Goal: Task Accomplishment & Management: Complete application form

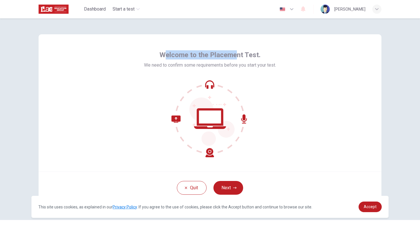
drag, startPoint x: 177, startPoint y: 59, endPoint x: 237, endPoint y: 55, distance: 60.1
click at [237, 55] on span "Welcome to the Placement Test." at bounding box center [209, 54] width 101 height 9
click at [244, 55] on span "Welcome to the Placement Test." at bounding box center [209, 54] width 101 height 9
click at [375, 206] on span "Accept" at bounding box center [370, 206] width 13 height 5
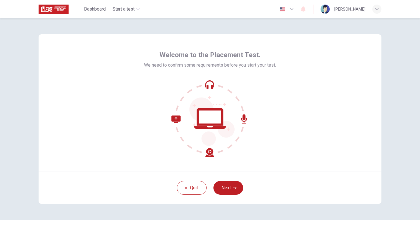
click at [405, 179] on div "Welcome to the Placement Test. We need to confirm some requirements before you …" at bounding box center [210, 122] width 420 height 208
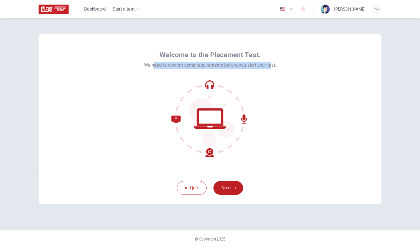
drag, startPoint x: 155, startPoint y: 65, endPoint x: 272, endPoint y: 66, distance: 117.1
click at [272, 66] on span "We need to confirm some requirements before you start your test." at bounding box center [210, 65] width 132 height 7
click at [240, 186] on button "Next" at bounding box center [228, 188] width 30 height 14
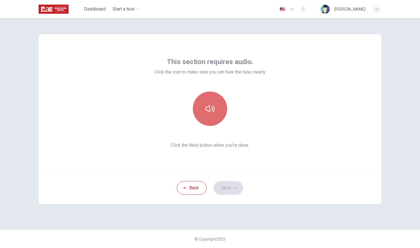
click at [214, 107] on icon "button" at bounding box center [209, 108] width 9 height 7
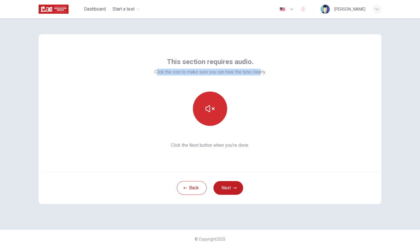
drag, startPoint x: 156, startPoint y: 72, endPoint x: 261, endPoint y: 71, distance: 105.4
click at [261, 71] on span "Click the icon to make sure you can hear the tune clearly." at bounding box center [210, 72] width 112 height 7
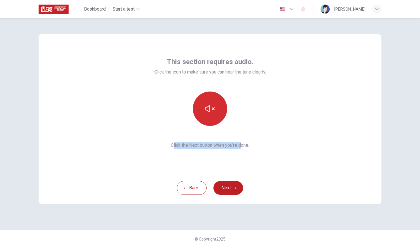
drag, startPoint x: 173, startPoint y: 146, endPoint x: 242, endPoint y: 145, distance: 68.8
click at [242, 145] on span "Click the Next button when you’re done." at bounding box center [210, 145] width 112 height 7
click at [212, 104] on icon "button" at bounding box center [209, 108] width 9 height 9
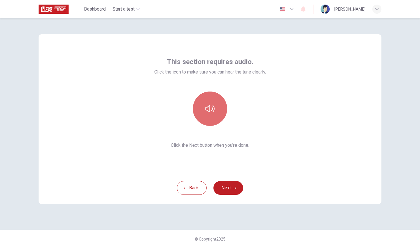
click at [216, 112] on button "button" at bounding box center [210, 108] width 34 height 34
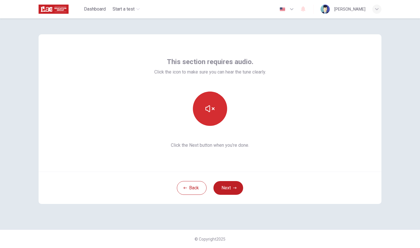
click at [216, 112] on button "button" at bounding box center [210, 108] width 34 height 34
click at [230, 190] on button "Next" at bounding box center [228, 188] width 30 height 14
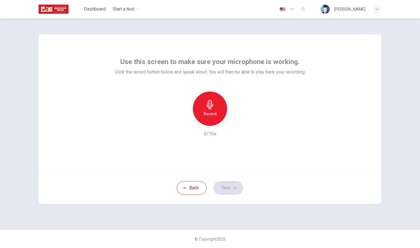
click at [215, 111] on h6 "Record" at bounding box center [210, 113] width 13 height 7
click at [220, 119] on div "Stop" at bounding box center [210, 108] width 34 height 34
click at [185, 123] on icon "button" at bounding box center [183, 121] width 5 height 5
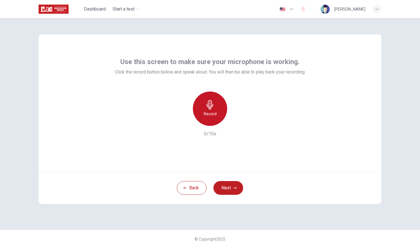
click at [215, 111] on h6 "Record" at bounding box center [210, 113] width 13 height 7
click at [212, 115] on h6 "Stop" at bounding box center [210, 113] width 9 height 7
click at [238, 123] on icon "button" at bounding box center [236, 121] width 6 height 6
click at [230, 194] on button "Next" at bounding box center [228, 188] width 30 height 14
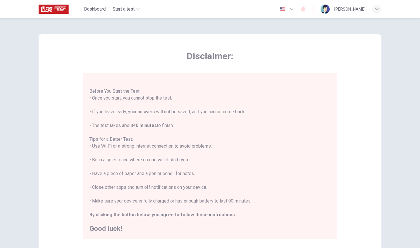
scroll to position [70, 0]
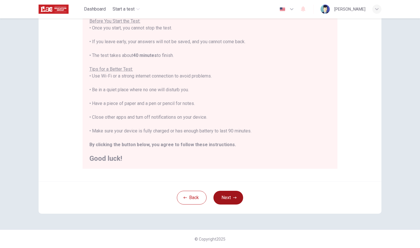
click at [228, 198] on button "Next" at bounding box center [228, 197] width 30 height 14
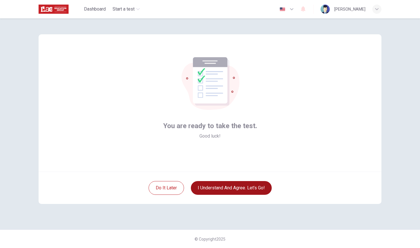
scroll to position [0, 0]
click at [235, 192] on button "I understand and agree. Let’s go!" at bounding box center [231, 188] width 81 height 14
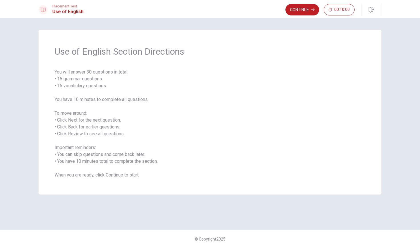
drag, startPoint x: 69, startPoint y: 81, endPoint x: 103, endPoint y: 83, distance: 33.8
click at [103, 83] on span "You will answer 30 questions in total: • 15 grammar questions • 15 vocabulary q…" at bounding box center [210, 124] width 311 height 110
click at [101, 81] on span "You will answer 30 questions in total: • 15 grammar questions • 15 vocabulary q…" at bounding box center [210, 124] width 311 height 110
drag, startPoint x: 75, startPoint y: 85, endPoint x: 98, endPoint y: 86, distance: 23.7
click at [98, 86] on span "You will answer 30 questions in total: • 15 grammar questions • 15 vocabulary q…" at bounding box center [210, 124] width 311 height 110
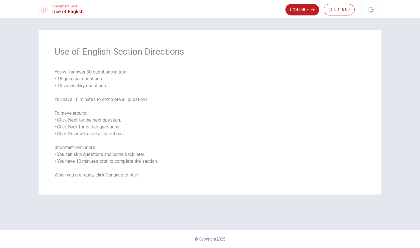
drag, startPoint x: 69, startPoint y: 99, endPoint x: 139, endPoint y: 99, distance: 70.3
click at [137, 99] on span "You will answer 30 questions in total: • 15 grammar questions • 15 vocabulary q…" at bounding box center [210, 124] width 311 height 110
drag, startPoint x: 65, startPoint y: 111, endPoint x: 91, endPoint y: 116, distance: 26.3
click at [97, 115] on span "You will answer 30 questions in total: • 15 grammar questions • 15 vocabulary q…" at bounding box center [210, 124] width 311 height 110
drag, startPoint x: 61, startPoint y: 120, endPoint x: 119, endPoint y: 120, distance: 58.0
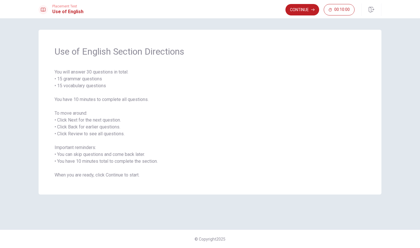
click at [119, 120] on span "You will answer 30 questions in total: • 15 grammar questions • 15 vocabulary q…" at bounding box center [210, 124] width 311 height 110
click at [130, 117] on span "You will answer 30 questions in total: • 15 grammar questions • 15 vocabulary q…" at bounding box center [210, 124] width 311 height 110
click at [272, 81] on span "You will answer 30 questions in total: • 15 grammar questions • 15 vocabulary q…" at bounding box center [210, 124] width 311 height 110
click at [307, 10] on button "Continue" at bounding box center [302, 9] width 34 height 11
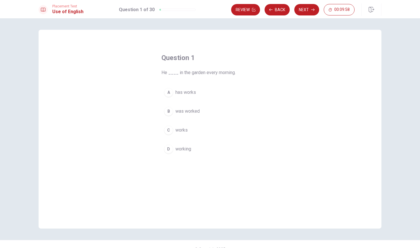
drag, startPoint x: 158, startPoint y: 73, endPoint x: 208, endPoint y: 68, distance: 49.7
click at [208, 67] on div "Question 1 He ____ in the garden every morning. A has works B was worked C work…" at bounding box center [210, 104] width 120 height 121
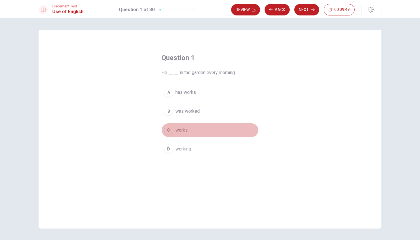
click at [185, 130] on span "works" at bounding box center [181, 130] width 12 height 7
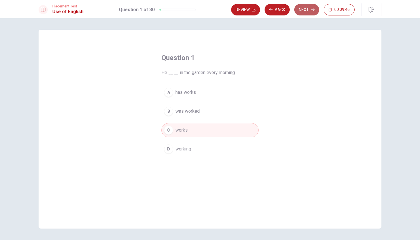
click at [307, 10] on button "Next" at bounding box center [306, 9] width 25 height 11
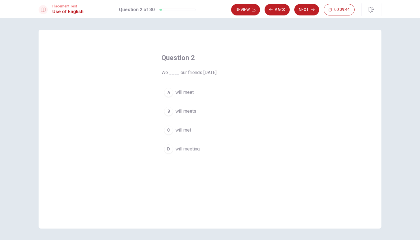
drag, startPoint x: 176, startPoint y: 71, endPoint x: 211, endPoint y: 74, distance: 34.7
click at [211, 74] on span "We ____ our friends [DATE]." at bounding box center [209, 72] width 97 height 7
click at [186, 131] on span "will met" at bounding box center [183, 130] width 16 height 7
click at [186, 93] on span "will meet" at bounding box center [184, 92] width 18 height 7
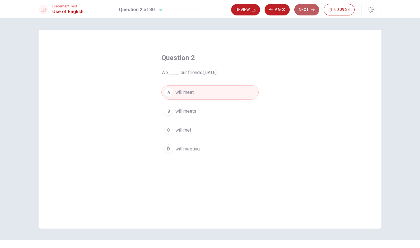
click at [301, 13] on button "Next" at bounding box center [306, 9] width 25 height 11
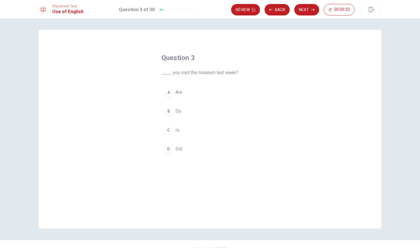
click at [180, 153] on button "D Did" at bounding box center [209, 149] width 97 height 14
click at [302, 11] on button "Next" at bounding box center [306, 9] width 25 height 11
click at [177, 150] on span "saw" at bounding box center [179, 148] width 8 height 7
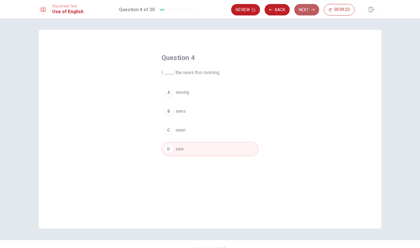
click at [303, 12] on button "Next" at bounding box center [306, 9] width 25 height 11
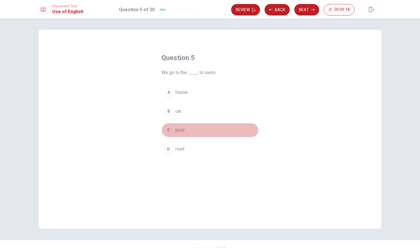
click at [173, 131] on button "C pool" at bounding box center [209, 130] width 97 height 14
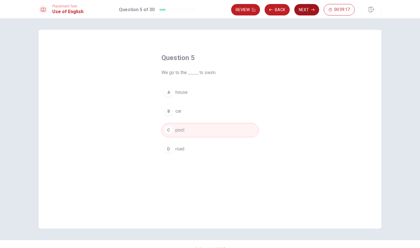
click at [301, 14] on button "Next" at bounding box center [306, 9] width 25 height 11
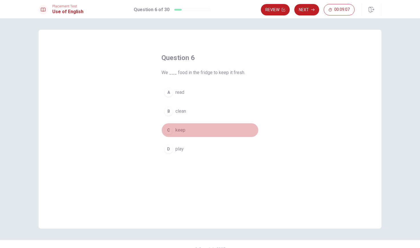
click at [179, 129] on span "keep" at bounding box center [180, 130] width 10 height 7
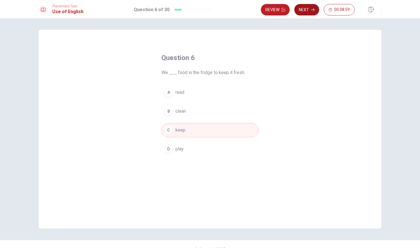
click at [310, 8] on button "Next" at bounding box center [306, 9] width 25 height 11
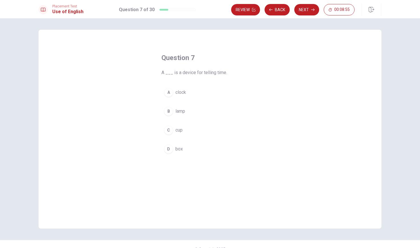
click at [169, 91] on div "A" at bounding box center [168, 92] width 9 height 9
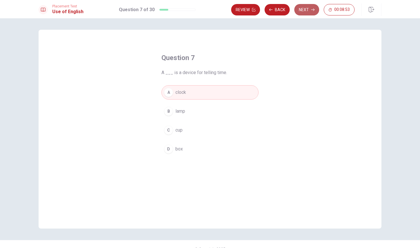
click at [301, 13] on button "Next" at bounding box center [306, 9] width 25 height 11
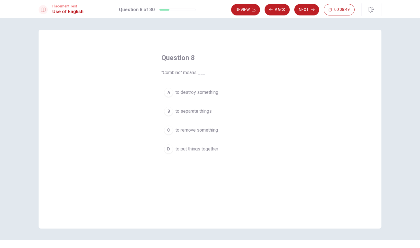
click at [201, 149] on span "to put things together" at bounding box center [196, 148] width 43 height 7
click at [300, 9] on button "Next" at bounding box center [306, 9] width 25 height 11
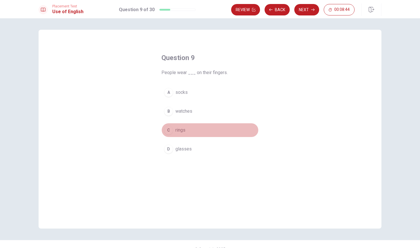
click at [180, 131] on span "rings" at bounding box center [180, 130] width 10 height 7
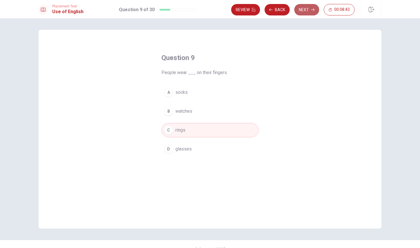
click at [306, 12] on button "Next" at bounding box center [306, 9] width 25 height 11
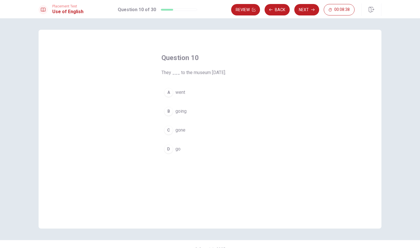
click at [176, 92] on span "went" at bounding box center [180, 92] width 10 height 7
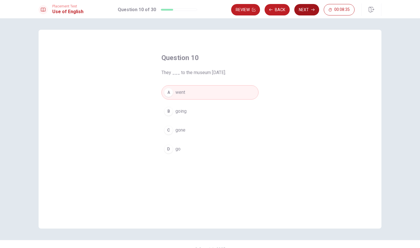
click at [302, 12] on button "Next" at bounding box center [306, 9] width 25 height 11
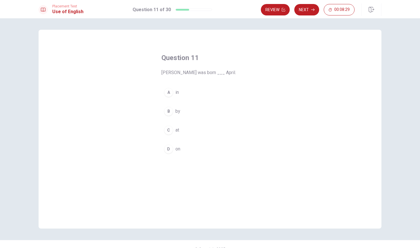
click at [177, 92] on span "in" at bounding box center [176, 92] width 3 height 7
click at [303, 15] on div "Review Next 00:08:27" at bounding box center [321, 9] width 121 height 13
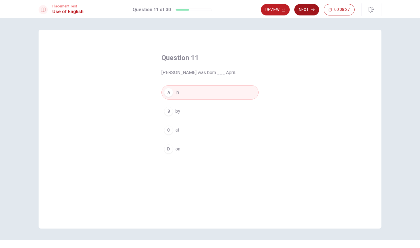
click at [304, 14] on button "Next" at bounding box center [306, 9] width 25 height 11
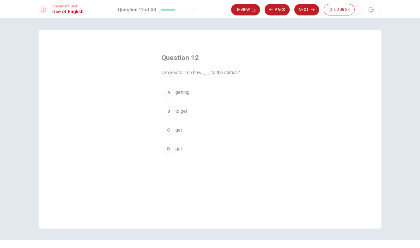
click at [179, 111] on span "to get" at bounding box center [181, 111] width 12 height 7
click at [304, 13] on button "Next" at bounding box center [306, 9] width 25 height 11
click at [184, 130] on span "cooks" at bounding box center [181, 130] width 12 height 7
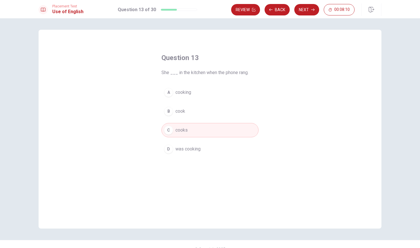
click at [208, 149] on button "D was cooking" at bounding box center [209, 149] width 97 height 14
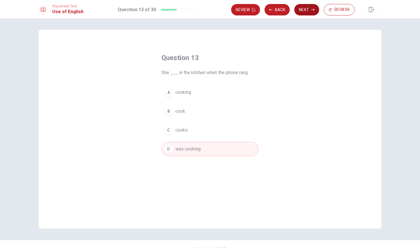
click at [303, 13] on button "Next" at bounding box center [306, 9] width 25 height 11
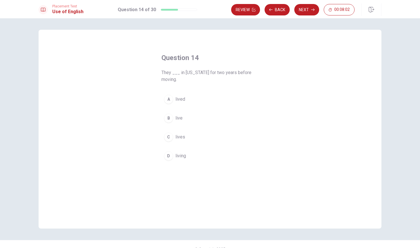
click at [182, 101] on span "lived" at bounding box center [180, 99] width 10 height 7
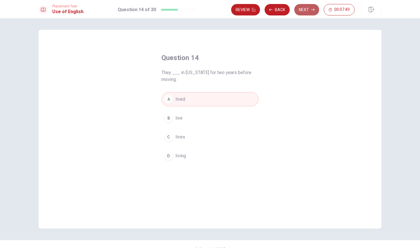
click at [306, 12] on button "Next" at bounding box center [306, 9] width 25 height 11
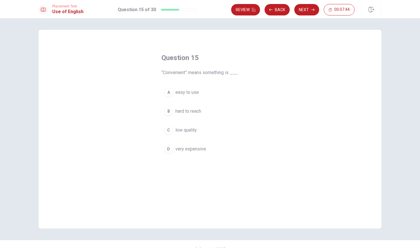
click at [197, 109] on span "hard to reach" at bounding box center [188, 111] width 26 height 7
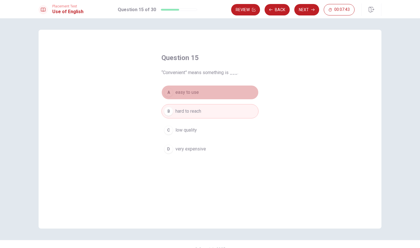
click at [195, 96] on button "A easy to use" at bounding box center [209, 92] width 97 height 14
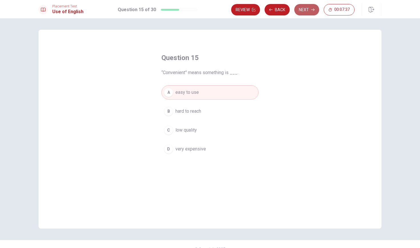
click at [306, 14] on button "Next" at bounding box center [306, 9] width 25 height 11
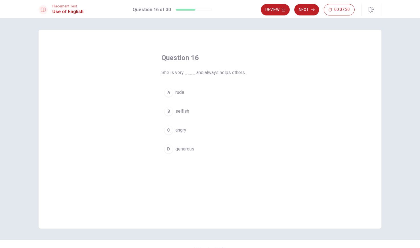
click at [187, 152] on span "generous" at bounding box center [184, 148] width 19 height 7
click at [308, 13] on button "Next" at bounding box center [306, 9] width 25 height 11
click at [174, 136] on button "C sense" at bounding box center [209, 130] width 97 height 14
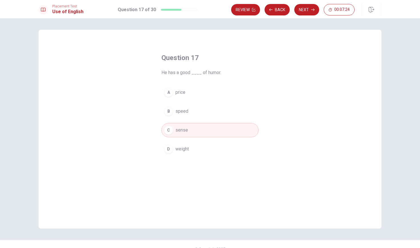
click at [305, 16] on div "Review Back Next 00:07:24" at bounding box center [306, 9] width 150 height 13
click at [305, 13] on button "Next" at bounding box center [306, 9] width 25 height 11
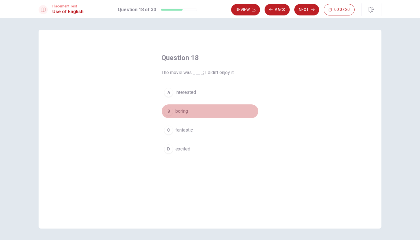
click at [177, 117] on button "B boring" at bounding box center [209, 111] width 97 height 14
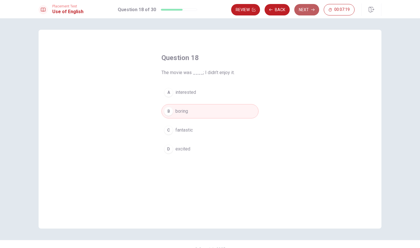
click at [308, 9] on button "Next" at bounding box center [306, 9] width 25 height 11
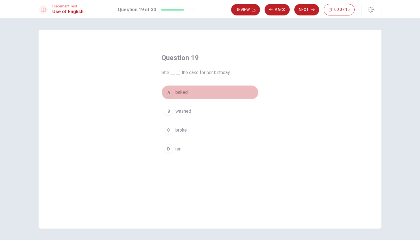
click at [182, 93] on span "baked" at bounding box center [181, 92] width 12 height 7
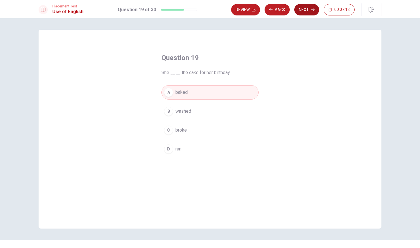
click at [298, 11] on button "Next" at bounding box center [306, 9] width 25 height 11
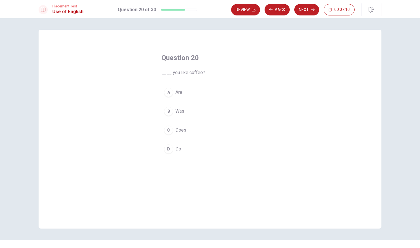
click at [177, 149] on span "Do" at bounding box center [178, 148] width 6 height 7
click at [302, 12] on button "Next" at bounding box center [306, 9] width 25 height 11
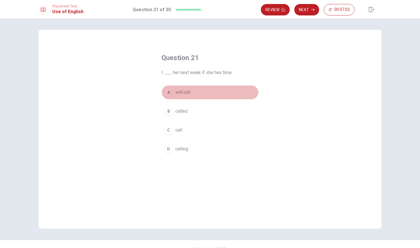
click at [184, 93] on span "will call" at bounding box center [182, 92] width 15 height 7
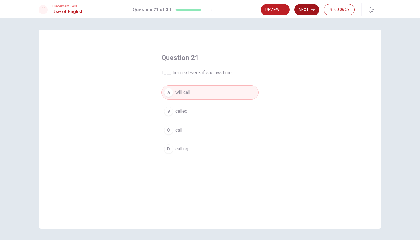
click at [311, 8] on button "Next" at bounding box center [306, 9] width 25 height 11
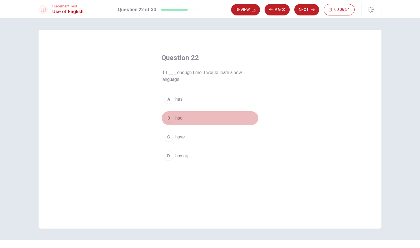
click at [176, 117] on span "had" at bounding box center [178, 118] width 7 height 7
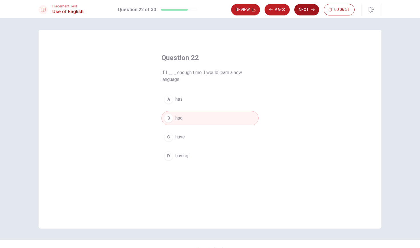
click at [306, 11] on button "Next" at bounding box center [306, 9] width 25 height 11
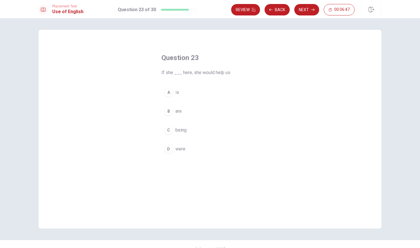
click at [170, 90] on div "A" at bounding box center [168, 92] width 9 height 9
click at [182, 147] on span "were" at bounding box center [180, 148] width 10 height 7
click at [304, 13] on button "Next" at bounding box center [306, 9] width 25 height 11
click at [234, 73] on span "Choose the correct form: "Do you know ___ last weekend?"" at bounding box center [209, 76] width 97 height 14
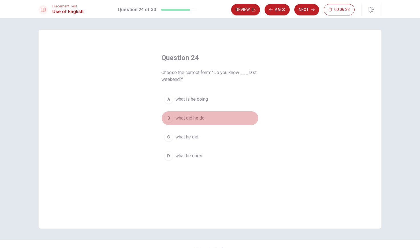
click at [198, 121] on span "what did he do" at bounding box center [189, 118] width 29 height 7
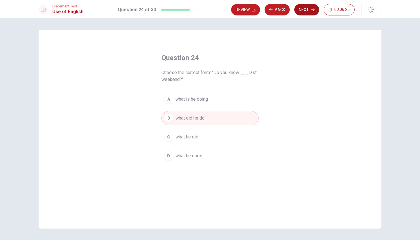
click at [308, 15] on button "Next" at bounding box center [306, 9] width 25 height 11
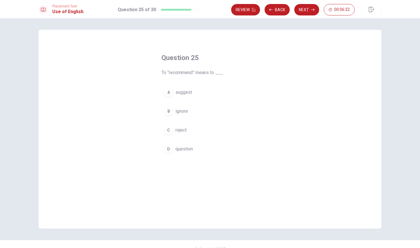
click at [189, 95] on span "suggest" at bounding box center [183, 92] width 17 height 7
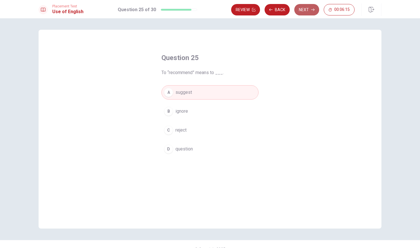
click at [312, 10] on icon "button" at bounding box center [312, 10] width 3 height 3
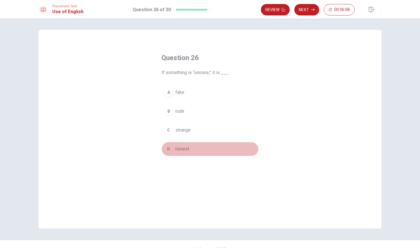
click at [185, 149] on span "honest" at bounding box center [182, 148] width 14 height 7
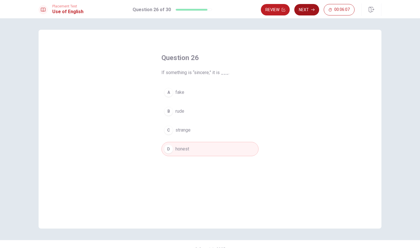
click at [299, 12] on button "Next" at bounding box center [306, 9] width 25 height 11
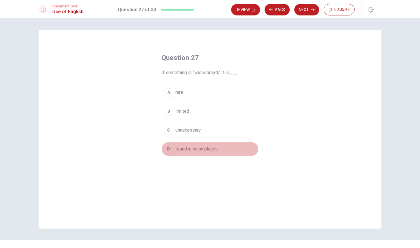
click at [189, 150] on span "found in many places" at bounding box center [196, 148] width 42 height 7
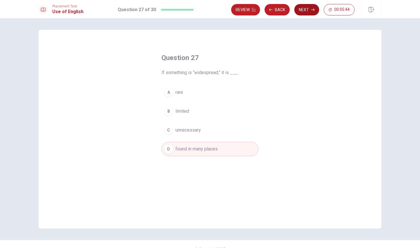
click at [301, 9] on button "Next" at bounding box center [306, 9] width 25 height 11
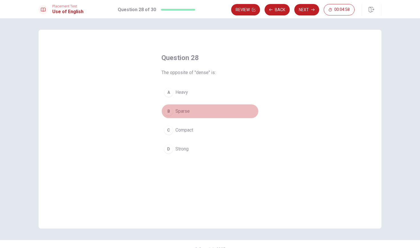
click at [180, 109] on span "Sparse" at bounding box center [182, 111] width 14 height 7
drag, startPoint x: 309, startPoint y: 8, endPoint x: 308, endPoint y: 53, distance: 44.9
click at [308, 53] on div "Placement Test Use of English Question 28 of 30 Review Back Next 00:04:56 Quest…" at bounding box center [210, 124] width 420 height 248
click at [309, 6] on button "Next" at bounding box center [306, 9] width 25 height 11
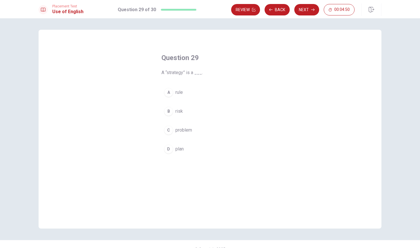
drag, startPoint x: 167, startPoint y: 73, endPoint x: 192, endPoint y: 73, distance: 24.3
click at [192, 73] on span "A “strategy” is a ___." at bounding box center [209, 72] width 97 height 7
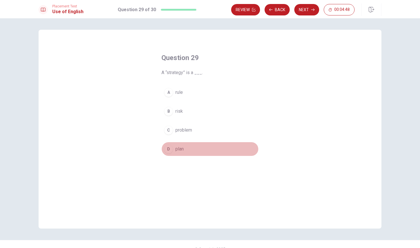
click at [177, 152] on button "D plan" at bounding box center [209, 149] width 97 height 14
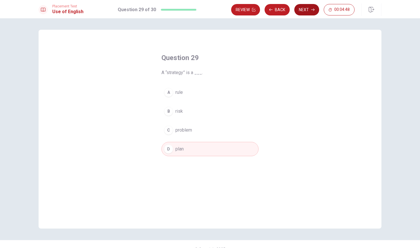
click at [302, 12] on button "Next" at bounding box center [306, 9] width 25 height 11
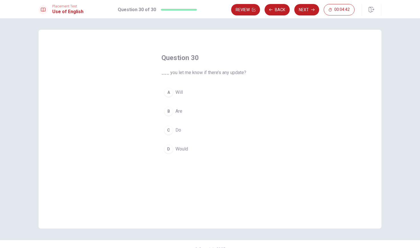
click at [174, 91] on button "A Will" at bounding box center [209, 92] width 97 height 14
click at [177, 148] on span "Would" at bounding box center [181, 148] width 13 height 7
click at [179, 94] on span "Will" at bounding box center [178, 92] width 7 height 7
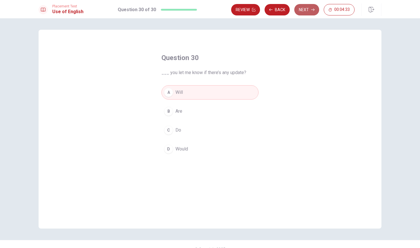
click at [304, 9] on button "Next" at bounding box center [306, 9] width 25 height 11
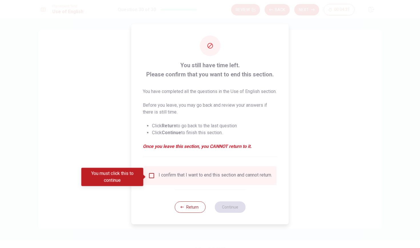
click at [151, 176] on input "You must click this to continue" at bounding box center [151, 175] width 7 height 7
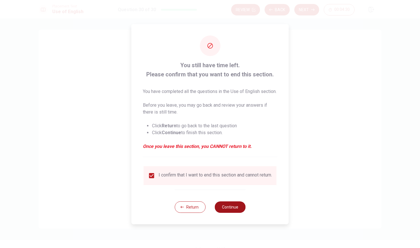
click at [235, 212] on button "Continue" at bounding box center [229, 206] width 31 height 11
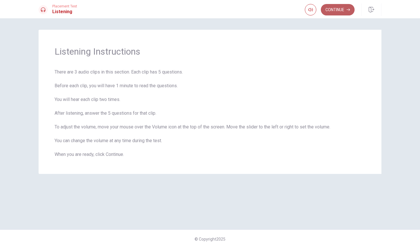
click at [343, 13] on button "Continue" at bounding box center [338, 9] width 34 height 11
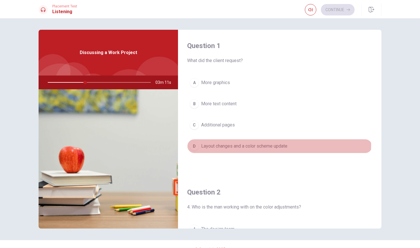
click at [240, 145] on span "Layout changes and a color scheme update" at bounding box center [244, 146] width 86 height 7
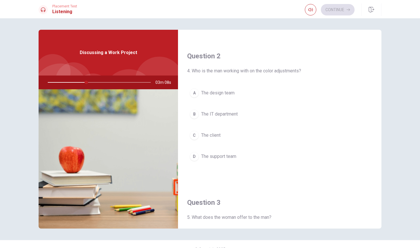
scroll to position [132, 0]
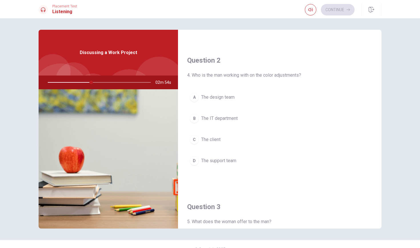
click at [220, 96] on span "The design team" at bounding box center [217, 97] width 33 height 7
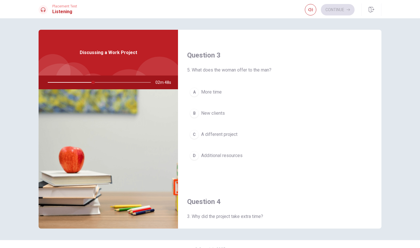
scroll to position [284, 0]
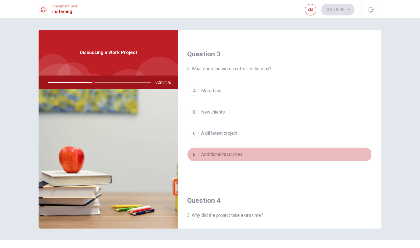
click at [238, 152] on span "Additional resources" at bounding box center [221, 154] width 41 height 7
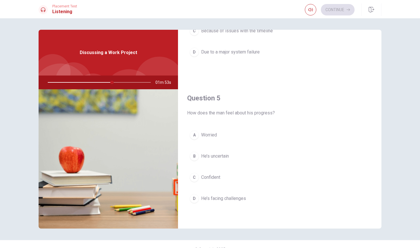
scroll to position [1, 0]
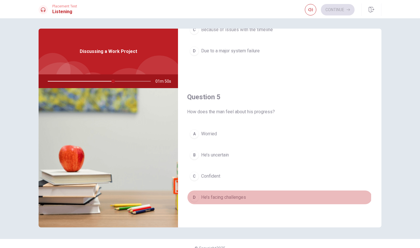
click at [241, 196] on span "He’s facing challenges" at bounding box center [223, 197] width 45 height 7
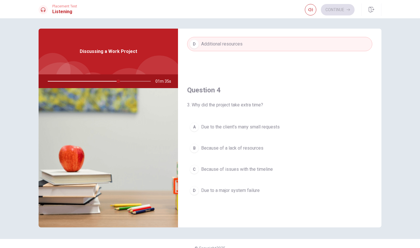
scroll to position [406, 0]
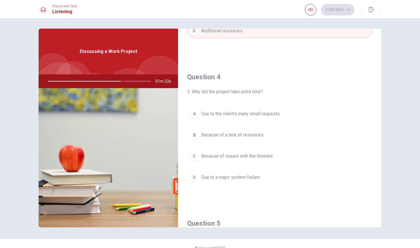
click at [239, 116] on span "Due to the client’s many small requests" at bounding box center [240, 113] width 79 height 7
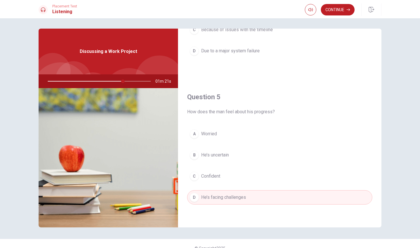
scroll to position [10, 0]
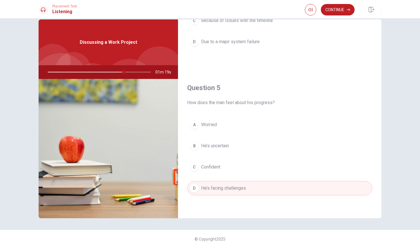
drag, startPoint x: 191, startPoint y: 103, endPoint x: 230, endPoint y: 103, distance: 39.1
click at [230, 103] on span "How does the man feel about his progress?" at bounding box center [279, 102] width 185 height 7
drag, startPoint x: 231, startPoint y: 103, endPoint x: 259, endPoint y: 101, distance: 28.7
click at [259, 101] on span "How does the man feel about his progress?" at bounding box center [279, 102] width 185 height 7
click at [203, 122] on span "Worried" at bounding box center [209, 124] width 16 height 7
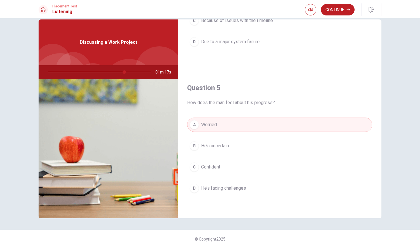
click at [222, 185] on span "He’s facing challenges" at bounding box center [223, 187] width 45 height 7
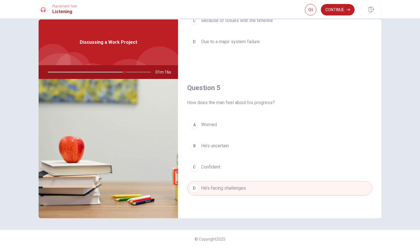
click at [226, 143] on span "He’s uncertain" at bounding box center [215, 145] width 28 height 7
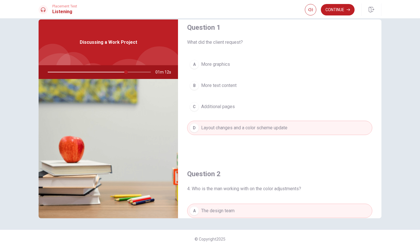
scroll to position [0, 0]
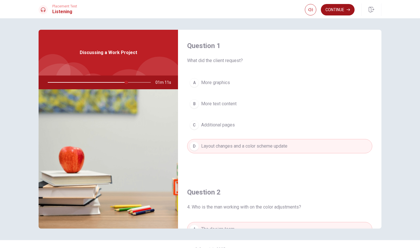
click at [334, 11] on button "Continue" at bounding box center [338, 9] width 34 height 11
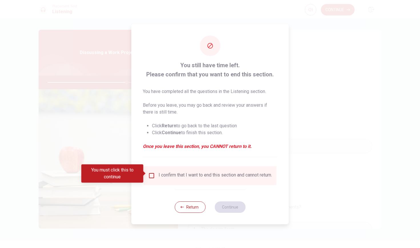
click at [150, 175] on input "You must click this to continue" at bounding box center [151, 175] width 7 height 7
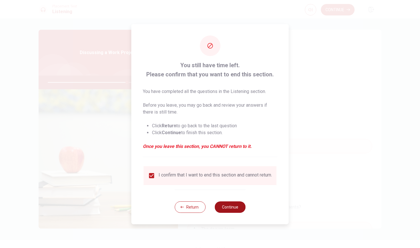
click at [225, 205] on button "Continue" at bounding box center [229, 206] width 31 height 11
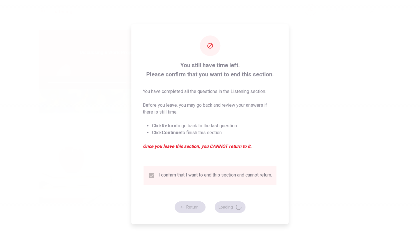
type input "78"
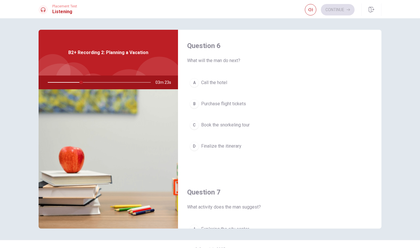
click at [228, 105] on span "Purchase flight tickets" at bounding box center [223, 103] width 45 height 7
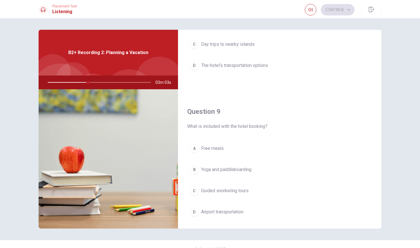
scroll to position [392, 0]
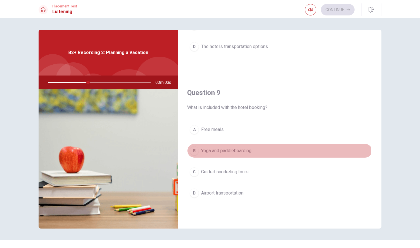
click at [233, 150] on span "Yoga and paddleboarding" at bounding box center [226, 150] width 50 height 7
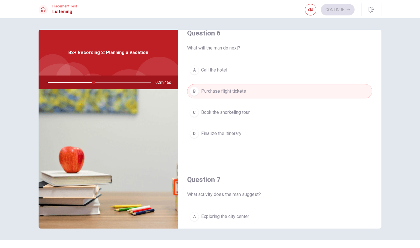
scroll to position [0, 0]
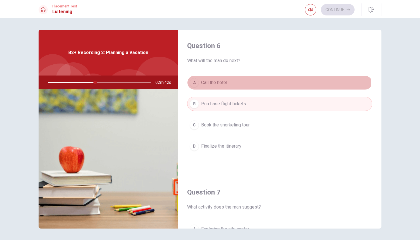
click at [221, 80] on span "Call the hotel" at bounding box center [214, 82] width 26 height 7
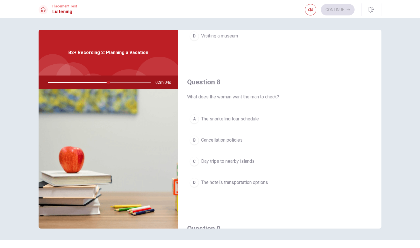
scroll to position [257, 0]
click at [218, 183] on span "The hotel’s transportation options" at bounding box center [234, 181] width 67 height 7
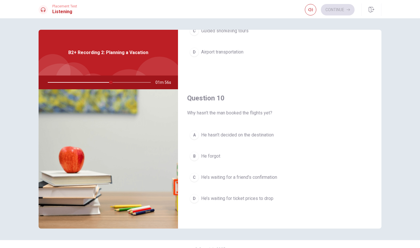
scroll to position [10, 0]
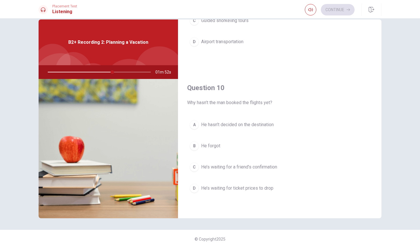
click at [226, 191] on span "He’s waiting for ticket prices to drop" at bounding box center [237, 187] width 72 height 7
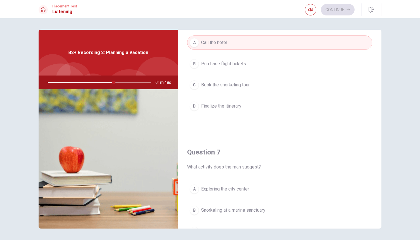
scroll to position [90, 0]
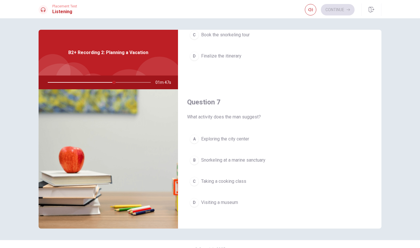
drag, startPoint x: 194, startPoint y: 117, endPoint x: 255, endPoint y: 114, distance: 61.2
click at [254, 113] on div "Question 7 What activity does the man suggest?" at bounding box center [279, 108] width 185 height 23
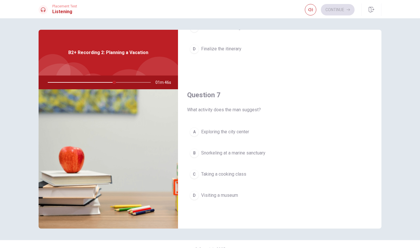
scroll to position [120, 0]
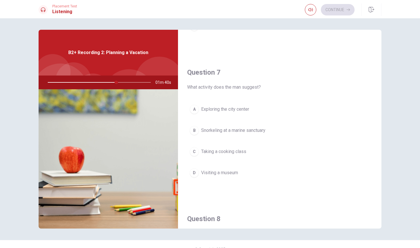
click at [212, 131] on span "Snorkeling at a marine sanctuary" at bounding box center [233, 130] width 64 height 7
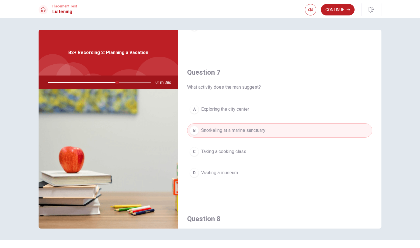
click at [337, 15] on div "Continue" at bounding box center [343, 9] width 77 height 13
click at [337, 14] on button "Continue" at bounding box center [338, 9] width 34 height 11
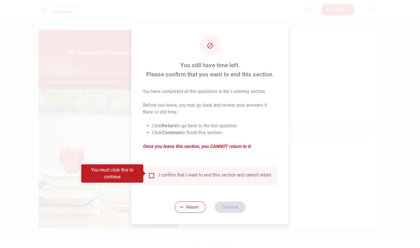
click at [165, 174] on div "I confirm that I want to end this section and cannot return." at bounding box center [215, 175] width 113 height 7
click at [149, 172] on input "You must click this to continue" at bounding box center [151, 175] width 7 height 7
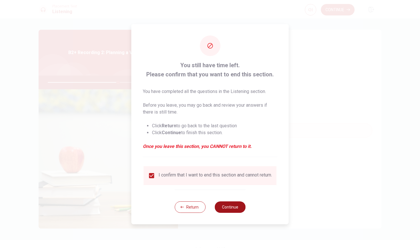
click at [234, 208] on button "Continue" at bounding box center [229, 206] width 31 height 11
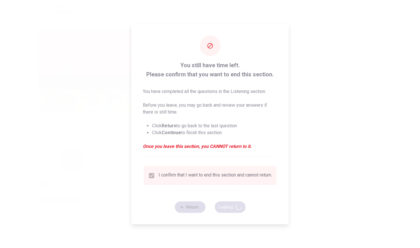
type input "69"
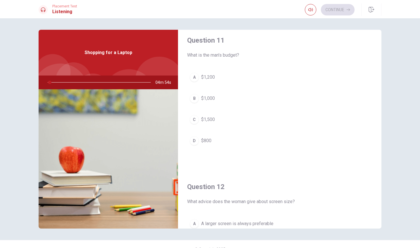
scroll to position [0, 0]
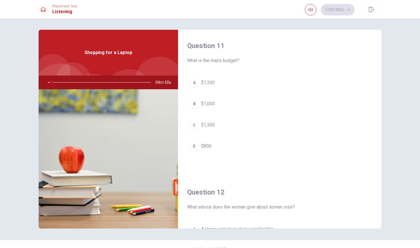
drag, startPoint x: 189, startPoint y: 61, endPoint x: 235, endPoint y: 58, distance: 46.6
click at [235, 58] on span "What is the man’s budget?" at bounding box center [279, 60] width 185 height 7
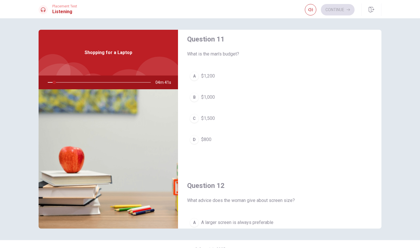
scroll to position [123, 0]
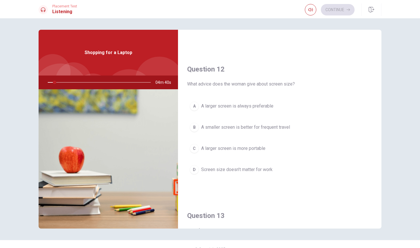
drag, startPoint x: 192, startPoint y: 84, endPoint x: 239, endPoint y: 85, distance: 47.1
click at [239, 85] on span "What advice does the woman give about screen size?" at bounding box center [279, 84] width 185 height 7
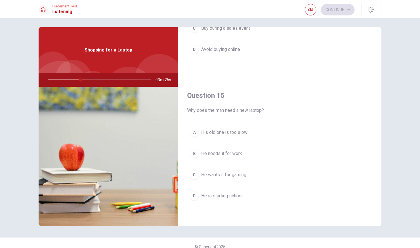
scroll to position [0, 0]
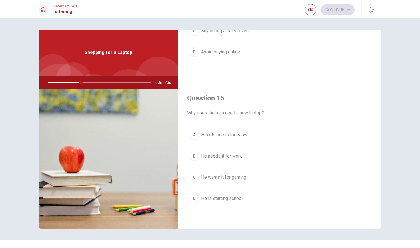
click at [233, 158] on span "He needs it for work" at bounding box center [221, 156] width 41 height 7
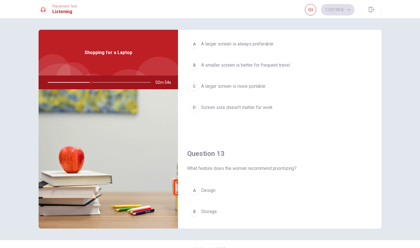
scroll to position [240, 0]
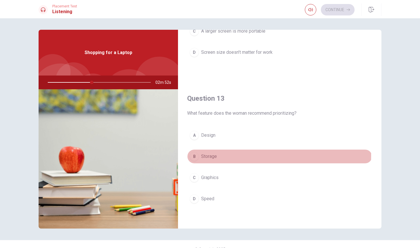
click at [202, 155] on span "Storage" at bounding box center [209, 156] width 16 height 7
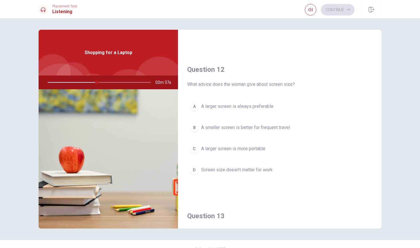
scroll to position [0, 0]
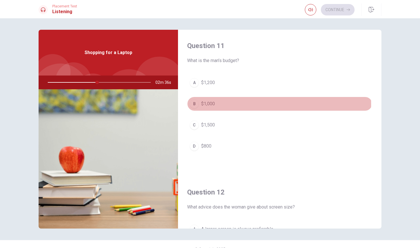
click at [203, 105] on span "$1,000" at bounding box center [208, 103] width 14 height 7
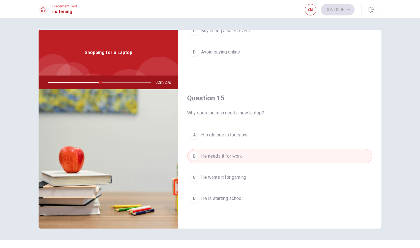
scroll to position [10, 0]
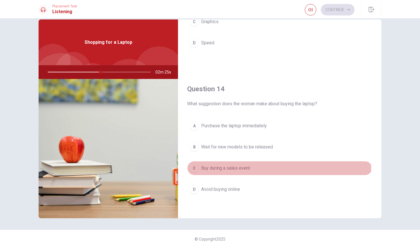
click at [240, 168] on span "Buy during a sales event" at bounding box center [225, 167] width 49 height 7
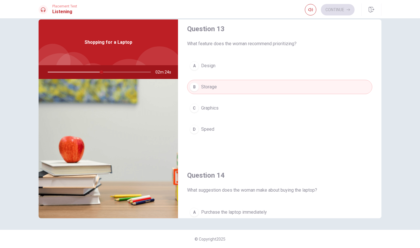
scroll to position [247, 0]
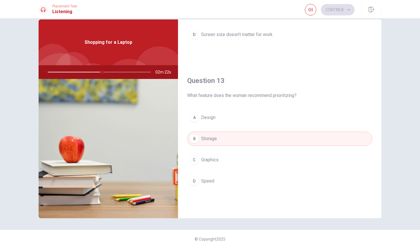
drag, startPoint x: 192, startPoint y: 96, endPoint x: 280, endPoint y: 91, distance: 88.1
click at [279, 91] on div "Question 13 What feature does the woman recommend prioritizing?" at bounding box center [279, 87] width 185 height 23
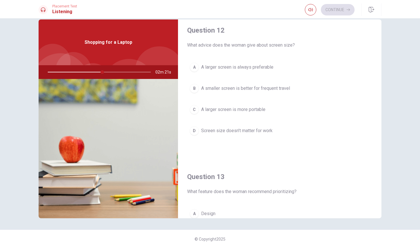
scroll to position [100, 0]
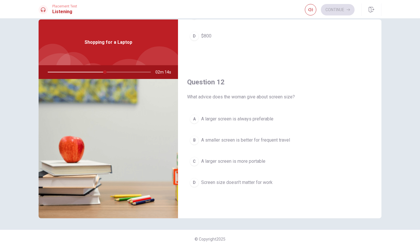
click at [253, 162] on span "A larger screen is more portable" at bounding box center [233, 161] width 64 height 7
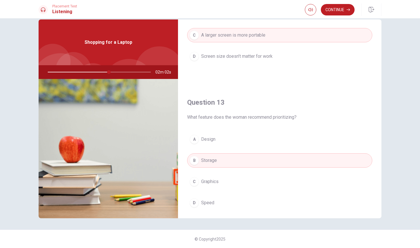
scroll to position [244, 0]
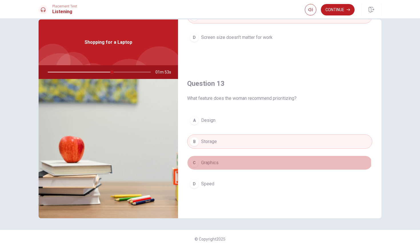
click at [214, 165] on span "Graphics" at bounding box center [209, 162] width 17 height 7
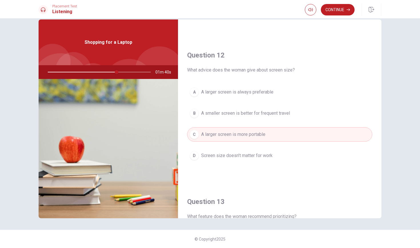
scroll to position [125, 0]
click at [272, 116] on span "A smaller screen is better for frequent travel" at bounding box center [245, 114] width 89 height 7
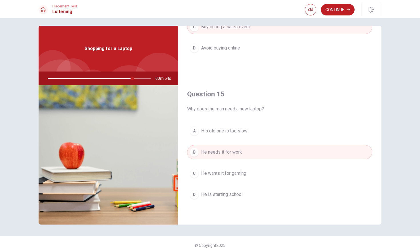
scroll to position [522, 0]
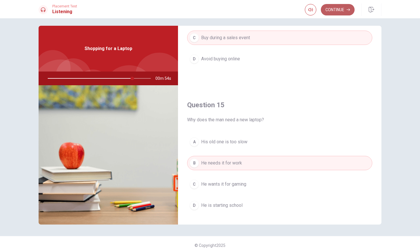
click at [335, 12] on button "Continue" at bounding box center [338, 9] width 34 height 11
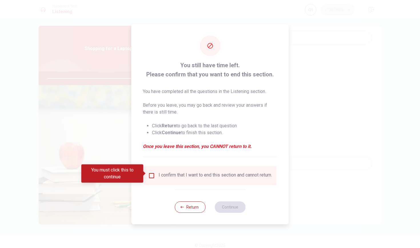
click at [150, 172] on input "You must click this to continue" at bounding box center [151, 175] width 7 height 7
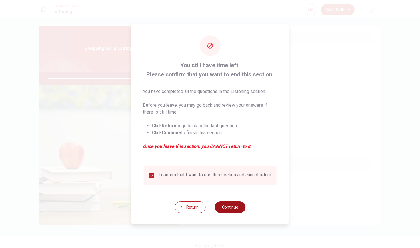
click at [230, 207] on button "Continue" at bounding box center [229, 206] width 31 height 11
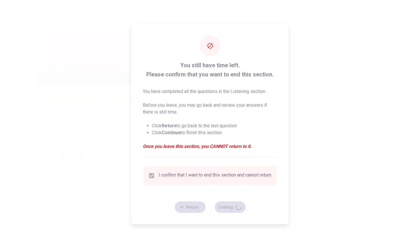
type input "84"
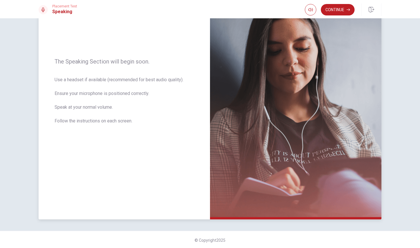
scroll to position [0, 0]
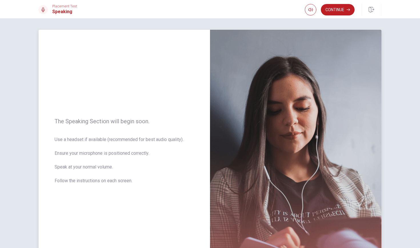
drag, startPoint x: 59, startPoint y: 121, endPoint x: 78, endPoint y: 121, distance: 19.7
click at [78, 121] on span "The Speaking Section will begin soon." at bounding box center [124, 121] width 139 height 7
click at [329, 10] on button "Continue" at bounding box center [338, 9] width 34 height 11
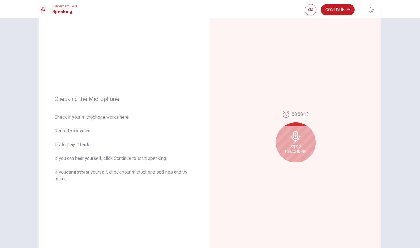
scroll to position [17, 0]
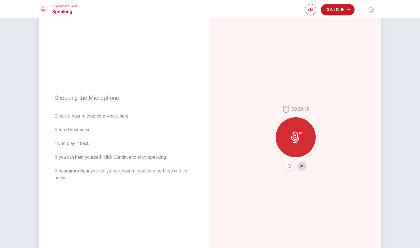
click at [302, 167] on icon "Play Audio" at bounding box center [301, 165] width 3 height 3
click at [292, 168] on div at bounding box center [295, 166] width 21 height 8
click at [289, 167] on button "Record Again" at bounding box center [289, 166] width 8 height 8
click at [302, 167] on icon "Play Audio" at bounding box center [301, 165] width 3 height 3
click at [330, 13] on button "Continue" at bounding box center [338, 9] width 34 height 11
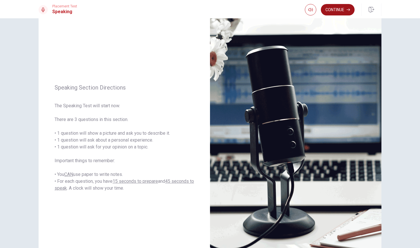
click at [339, 12] on button "Continue" at bounding box center [338, 9] width 34 height 11
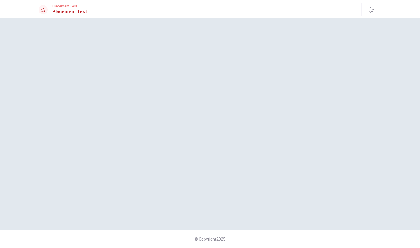
scroll to position [0, 0]
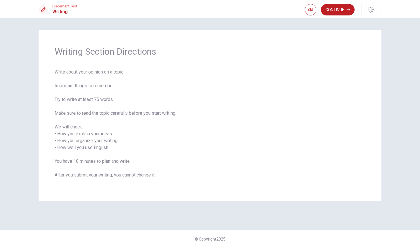
click at [291, 63] on div "Writing Section Directions Write about your opinion on a topic. Important thing…" at bounding box center [210, 115] width 343 height 171
drag, startPoint x: 60, startPoint y: 73, endPoint x: 105, endPoint y: 71, distance: 45.5
click at [105, 71] on span "Write about your opinion on a topic. Important things to remember: Try to write…" at bounding box center [210, 127] width 311 height 117
click at [119, 73] on span "Write about your opinion on a topic. Important things to remember: Try to write…" at bounding box center [210, 127] width 311 height 117
drag, startPoint x: 63, startPoint y: 86, endPoint x: 101, endPoint y: 84, distance: 38.6
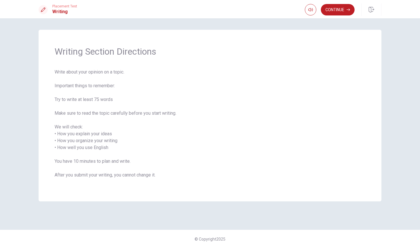
click at [101, 84] on span "Write about your opinion on a topic. Important things to remember: Try to write…" at bounding box center [210, 127] width 311 height 117
drag, startPoint x: 62, startPoint y: 100, endPoint x: 90, endPoint y: 96, distance: 28.0
click at [87, 96] on span "Write about your opinion on a topic. Important things to remember: Try to write…" at bounding box center [210, 127] width 311 height 117
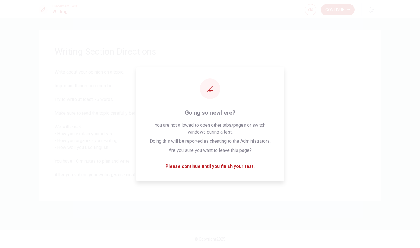
click at [76, 91] on span "Write about your opinion on a topic. Important things to remember: Try to write…" at bounding box center [210, 127] width 311 height 117
click at [321, 63] on div "Writing Section Directions Write about your opinion on a topic. Important thing…" at bounding box center [210, 115] width 343 height 171
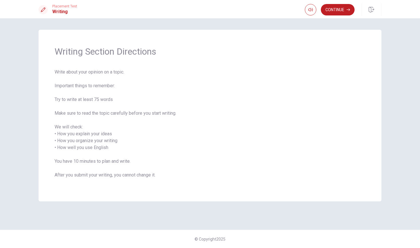
click at [325, 72] on span "Write about your opinion on a topic. Important things to remember: Try to write…" at bounding box center [210, 127] width 311 height 117
click at [344, 10] on button "Continue" at bounding box center [338, 9] width 34 height 11
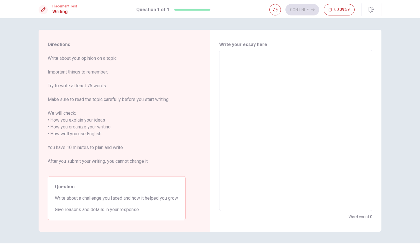
click at [308, 85] on textarea at bounding box center [295, 131] width 145 height 152
type textarea "ㄊ"
type textarea "x"
type textarea "w"
type textarea "x"
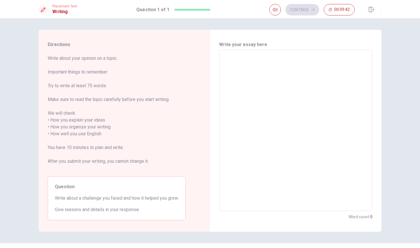
type textarea "W"
type textarea "x"
type textarea "Wh"
type textarea "x"
type textarea "Whe"
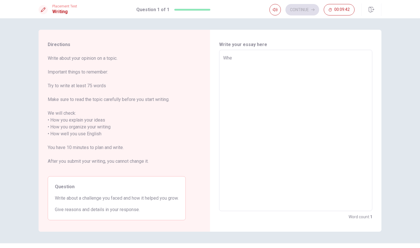
type textarea "x"
type textarea "When"
type textarea "x"
type textarea "When"
type textarea "x"
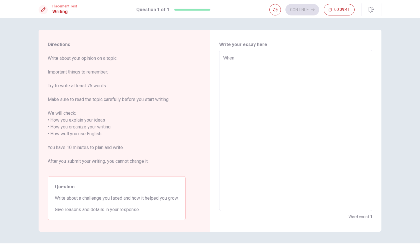
type textarea "When i"
type textarea "x"
type textarea "When i"
type textarea "x"
type textarea "When i"
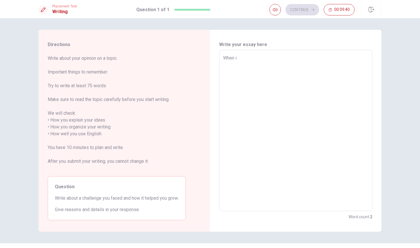
type textarea "x"
type textarea "When"
type textarea "x"
type textarea "When ㄛ"
type textarea "x"
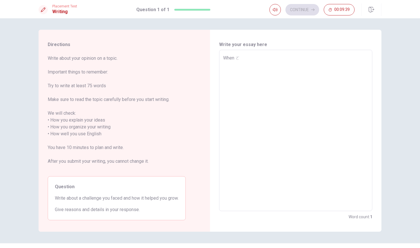
type textarea "When"
type textarea "x"
type textarea "When i"
type textarea "x"
type textarea "When"
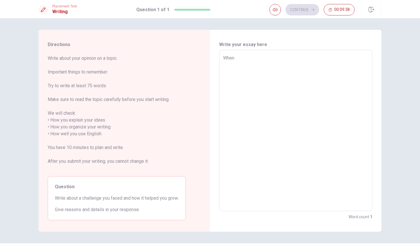
type textarea "x"
type textarea "When I"
type textarea "x"
type textarea "When I"
type textarea "x"
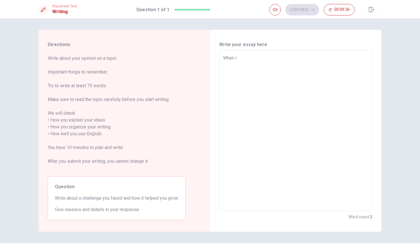
type textarea "When I w"
type textarea "x"
type textarea "When I wa"
type textarea "x"
type textarea "When I was"
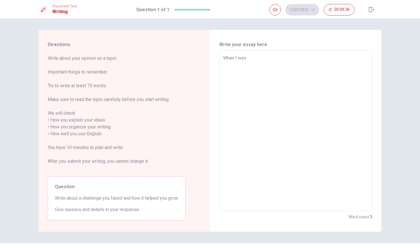
type textarea "x"
type textarea "When I was"
type textarea "x"
type textarea "When I was ㄅ"
type textarea "x"
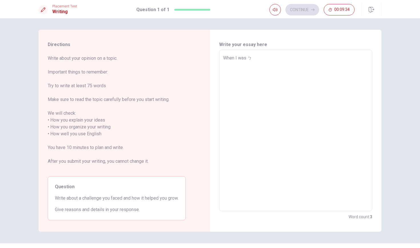
type textarea "When I was ㄅㄚ"
type textarea "x"
type textarea "When I was ㄅ"
type textarea "x"
type textarea "When I was"
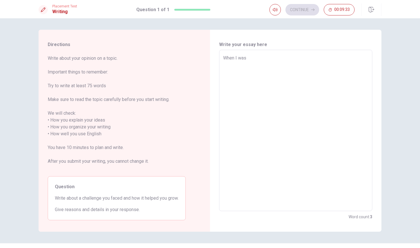
type textarea "x"
type textarea "When I was 1"
type textarea "x"
type textarea "When I was 18"
type textarea "x"
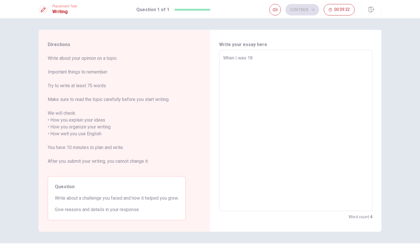
type textarea "When I was 18,"
type textarea "x"
type textarea "When I was 18,"
type textarea "x"
type textarea "When I was 18, i"
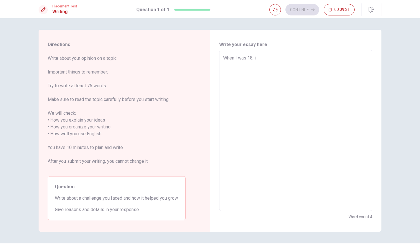
type textarea "x"
type textarea "When I was 18,"
type textarea "x"
type textarea "When I was 18, I"
type textarea "x"
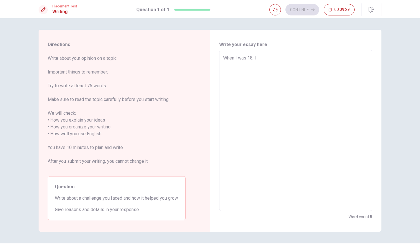
type textarea "When I was 18, I"
type textarea "x"
type textarea "When I was 18, I f"
type textarea "x"
type textarea "When I was 18, I fl"
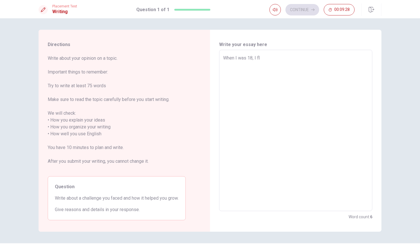
type textarea "x"
type textarea "When I was 18, I fle"
type textarea "x"
type textarea "When I was 18, I fl"
type textarea "x"
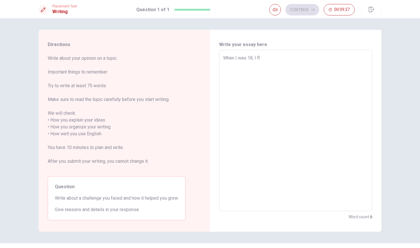
type textarea "When I was 18, I f"
type textarea "x"
type textarea "When I was 18, I"
type textarea "x"
type textarea "When I was 18, I w"
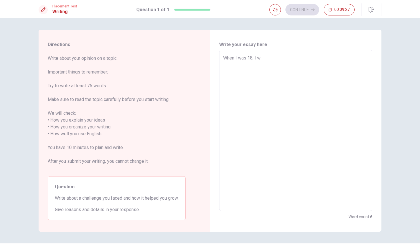
type textarea "x"
type textarea "When I was 18, I we"
type textarea "x"
type textarea "When I was 18, I wen"
type textarea "x"
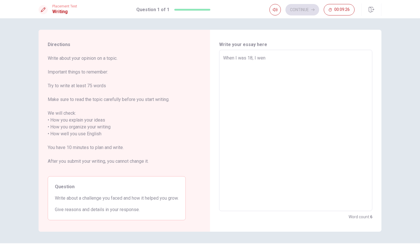
type textarea "When I was 18, I went"
type textarea "x"
type textarea "When I was 18, I went"
type textarea "x"
type textarea "When I was 18, I went t"
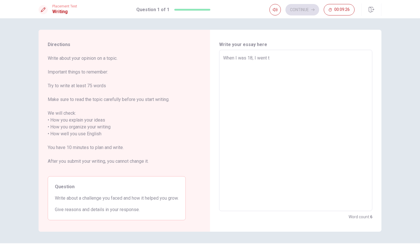
type textarea "x"
type textarea "When I was 18, I went to"
type textarea "x"
type textarea "When I was 18, I went to"
type textarea "x"
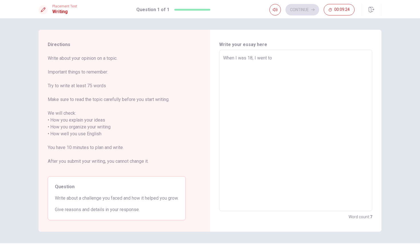
type textarea "When I was 18, I went to B"
type textarea "x"
type textarea "When I was 18, I went to Be"
type textarea "x"
type textarea "When I was 18, I went to [GEOGRAPHIC_DATA]"
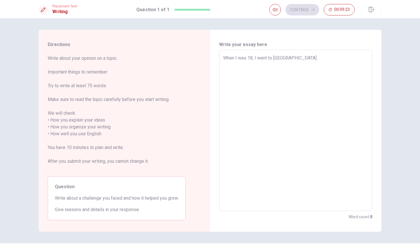
type textarea "x"
type textarea "When I was 18, I went to [GEOGRAPHIC_DATA]"
type textarea "x"
type textarea "When I was 18, I went to [GEOGRAPHIC_DATA]"
type textarea "x"
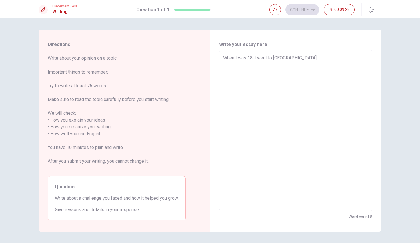
type textarea "When I was 18, I went to [GEOGRAPHIC_DATA]"
type textarea "x"
type textarea "When I was 18, I went to [GEOGRAPHIC_DATA]"
type textarea "x"
type textarea "When I was 18, I went to [GEOGRAPHIC_DATA]"
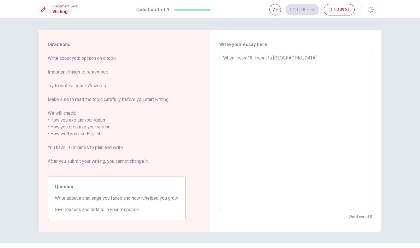
type textarea "x"
type textarea "When I was 18, I went to [GEOGRAPHIC_DATA] a"
type textarea "x"
type textarea "When I was 18, I went to [GEOGRAPHIC_DATA] al"
type textarea "x"
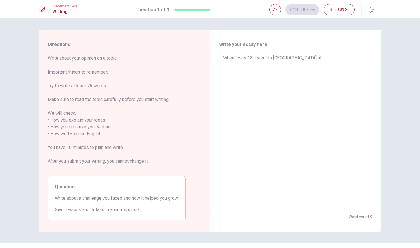
type textarea "When I was 18, I went to [GEOGRAPHIC_DATA] alo"
type textarea "x"
type textarea "When I was 18, I went to [GEOGRAPHIC_DATA] alon"
type textarea "x"
type textarea "When I was 18, I went to [GEOGRAPHIC_DATA] alone"
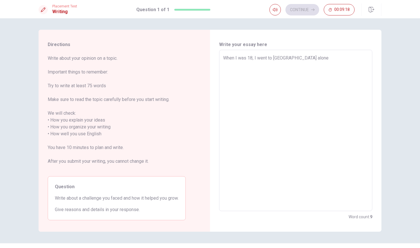
type textarea "x"
type textarea "When I was 18, I went to [GEOGRAPHIC_DATA] alone"
type textarea "x"
type textarea "When I was 18, I went to [GEOGRAPHIC_DATA] alone f"
type textarea "x"
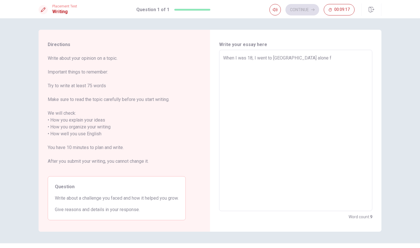
type textarea "When I was 18, I went to [GEOGRAPHIC_DATA] alone fo"
type textarea "x"
type textarea "When I was 18, I went to [GEOGRAPHIC_DATA] alone for"
type textarea "x"
type textarea "When I was 18, I went to [GEOGRAPHIC_DATA] alone for"
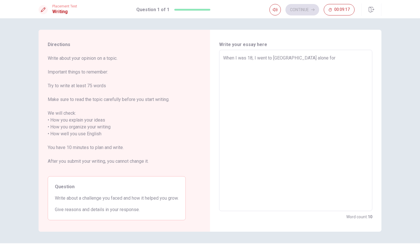
type textarea "x"
type textarea "When I was 18, I went to [GEOGRAPHIC_DATA] alone for a"
type textarea "x"
type textarea "When I was 18, I went to [GEOGRAPHIC_DATA] alone for an"
type textarea "x"
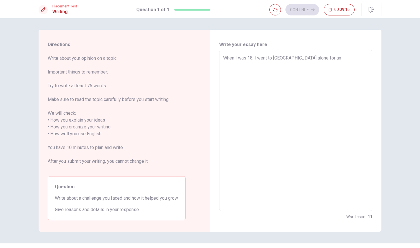
type textarea "When I was 18, I went to [GEOGRAPHIC_DATA] alone for an"
type textarea "x"
type textarea "When I was 18, I went to [GEOGRAPHIC_DATA] alone for an e"
type textarea "x"
type textarea "When I was 18, I went to [GEOGRAPHIC_DATA] alone for an ex"
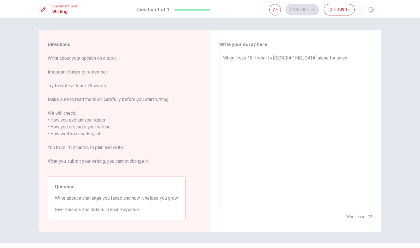
type textarea "x"
type textarea "When I was 18, I went to [GEOGRAPHIC_DATA] alone for an exc"
type textarea "x"
type textarea "When I was 18, I went to [GEOGRAPHIC_DATA] alone for an exch"
type textarea "x"
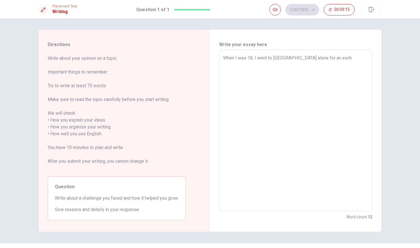
type textarea "When I was 18, I went to [GEOGRAPHIC_DATA] alone for an excha"
type textarea "x"
type textarea "When I was 18, I went to [GEOGRAPHIC_DATA] alone for an exchan"
type textarea "x"
type textarea "When I was 18, I went to [GEOGRAPHIC_DATA] alone for an exchang"
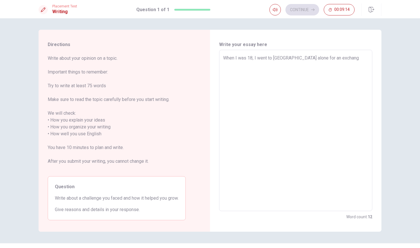
type textarea "x"
type textarea "When I was 18, I went to [GEOGRAPHIC_DATA] alone for an exchange"
type textarea "x"
type textarea "When I was 18, I went to [GEOGRAPHIC_DATA] alone for an exchange"
type textarea "x"
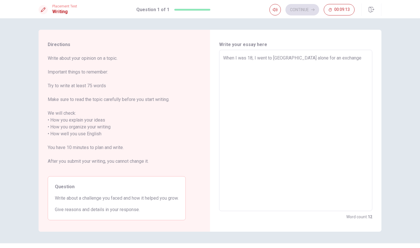
type textarea "When I was 18, I went to [GEOGRAPHIC_DATA] alone for an exchange p"
type textarea "x"
type textarea "When I was 18, I went to [GEOGRAPHIC_DATA] alone for an exchange pr"
type textarea "x"
type textarea "When I was 18, I went to [GEOGRAPHIC_DATA] alone for an exchange pro"
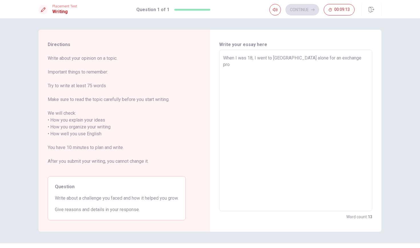
type textarea "x"
type textarea "When I was 18, I went to [GEOGRAPHIC_DATA] alone for an exchange prog"
type textarea "x"
type textarea "When I was 18, I went to [GEOGRAPHIC_DATA] alone for an exchange progr"
type textarea "x"
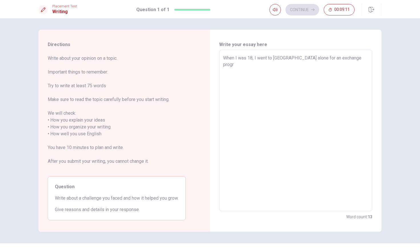
type textarea "When I was 18, I went to [GEOGRAPHIC_DATA] alone for an exchange progrm"
type textarea "x"
type textarea "When I was 18, I went to [GEOGRAPHIC_DATA] alone for an exchange program"
type textarea "x"
type textarea "When I was 18, I went to [GEOGRAPHIC_DATA] alone for an exchange program."
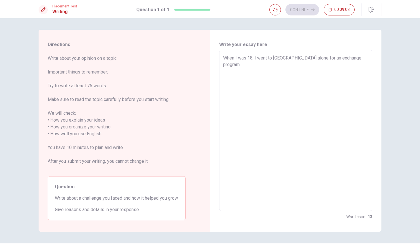
type textarea "x"
type textarea "When I was 18, I went to [GEOGRAPHIC_DATA] alone for an exchange program."
type textarea "x"
type textarea "When I was 18, I went to [GEOGRAPHIC_DATA] alone for an exchange program. f"
type textarea "x"
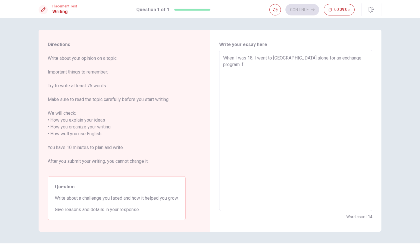
type textarea "When I was 18, I went to [GEOGRAPHIC_DATA] alone for an exchange program."
type textarea "x"
type textarea "When I was 18, I went to [GEOGRAPHIC_DATA] alone for an exchange program. ㄑ"
type textarea "x"
type textarea "When I was 18, I went to [GEOGRAPHIC_DATA] alone for an exchange program."
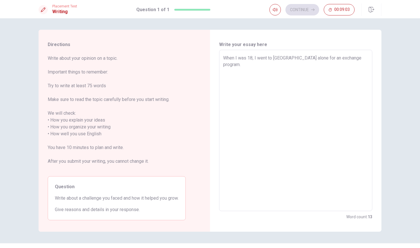
type textarea "x"
type textarea "When I was 18, I went to [GEOGRAPHIC_DATA] alone for an exchange program. F"
type textarea "x"
type textarea "When I was 18, I went to [GEOGRAPHIC_DATA] alone for an exchange program. Fo"
type textarea "x"
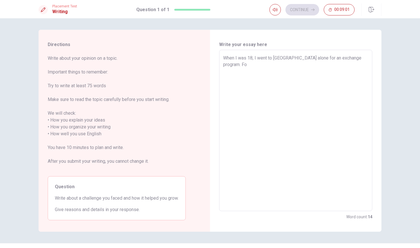
type textarea "When I was 18, I went to [GEOGRAPHIC_DATA] alone for an exchange program. For"
type textarea "x"
type textarea "When I was 18, I went to [GEOGRAPHIC_DATA] alone for an exchange program. For"
type textarea "x"
type textarea "When I was 18, I went to [GEOGRAPHIC_DATA] alone for an exchange program. For t"
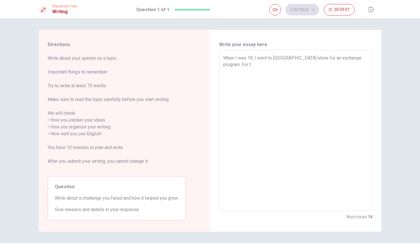
type textarea "x"
type textarea "When I was 18, I went to [GEOGRAPHIC_DATA] alone for an exchange program. For th"
type textarea "x"
type textarea "When I was 18, I went to [GEOGRAPHIC_DATA] alone for an exchange program. For t…"
type textarea "x"
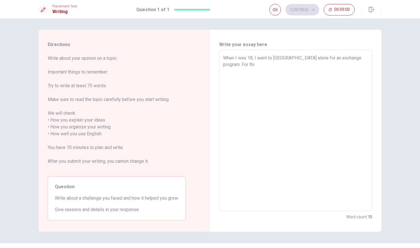
type textarea "When I was 18, I went to [GEOGRAPHIC_DATA] alone for an exchange program. For t…"
type textarea "x"
type textarea "When I was 18, I went to [GEOGRAPHIC_DATA] alone for an exchange program. For t…"
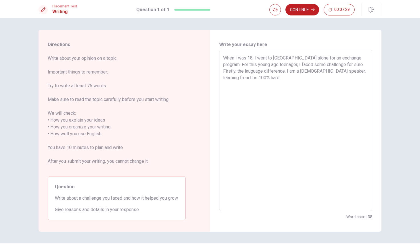
click at [352, 64] on textarea "When I was 18, I went to [GEOGRAPHIC_DATA] alone for an exchange program. For t…" at bounding box center [295, 131] width 145 height 152
click at [334, 77] on textarea "When I was 18, I went to [GEOGRAPHIC_DATA] alone for an exchange program. For t…" at bounding box center [295, 131] width 145 height 152
click at [246, 79] on textarea "When I was 18, I went to [GEOGRAPHIC_DATA] alone for an exchange program. For t…" at bounding box center [295, 131] width 145 height 152
click at [263, 77] on textarea "When I was 18, I went to [GEOGRAPHIC_DATA] alone for an exchange program. For t…" at bounding box center [295, 131] width 145 height 152
click at [325, 77] on textarea "When I was 18, I went to [GEOGRAPHIC_DATA] alone for an exchange program. For t…" at bounding box center [295, 131] width 145 height 152
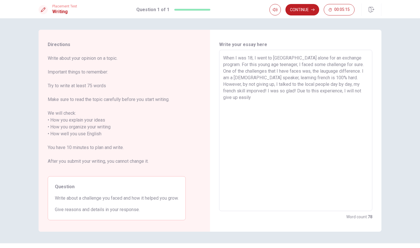
click at [340, 64] on textarea "When I was 18, I went to [GEOGRAPHIC_DATA] alone for an exchange program. For t…" at bounding box center [295, 131] width 145 height 152
click at [244, 98] on textarea "When I was 18, I went to [GEOGRAPHIC_DATA] alone for an exchange program. For t…" at bounding box center [295, 131] width 145 height 152
click at [273, 97] on textarea "When I was 18, I went to [GEOGRAPHIC_DATA] alone for an exchange program. For t…" at bounding box center [295, 131] width 145 height 152
drag, startPoint x: 272, startPoint y: 110, endPoint x: 287, endPoint y: 111, distance: 14.6
click at [287, 111] on textarea "When I was 18, I went to [GEOGRAPHIC_DATA] alone for an exchange program. For t…" at bounding box center [295, 131] width 145 height 152
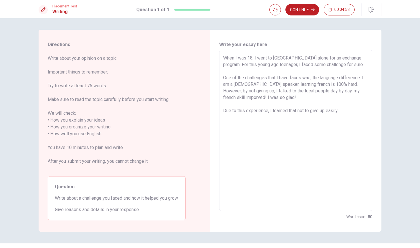
click at [341, 112] on textarea "When I was 18, I went to [GEOGRAPHIC_DATA] alone for an exchange program. For t…" at bounding box center [295, 131] width 145 height 152
click at [264, 109] on textarea "When I was 18, I went to [GEOGRAPHIC_DATA] alone for an exchange program. For t…" at bounding box center [295, 131] width 145 height 152
click at [275, 111] on textarea "When I was 18, I went to [GEOGRAPHIC_DATA] alone for an exchange program. For t…" at bounding box center [295, 131] width 145 height 152
click at [284, 111] on textarea "When I was 18, I went to [GEOGRAPHIC_DATA] alone for an exchange program. For t…" at bounding box center [295, 131] width 145 height 152
click at [290, 111] on textarea "When I was 18, I went to [GEOGRAPHIC_DATA] alone for an exchange program. For t…" at bounding box center [295, 131] width 145 height 152
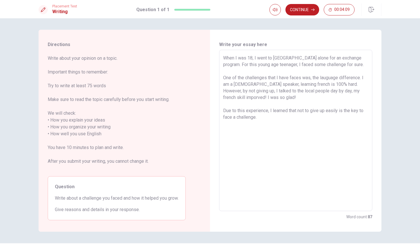
click at [296, 111] on textarea "When I was 18, I went to [GEOGRAPHIC_DATA] alone for an exchange program. For t…" at bounding box center [295, 131] width 145 height 152
click at [301, 109] on textarea "When I was 18, I went to [GEOGRAPHIC_DATA] alone for an exchange program. For t…" at bounding box center [295, 131] width 145 height 152
click at [321, 111] on textarea "When I was 18, I went to [GEOGRAPHIC_DATA] alone for an exchange program. For t…" at bounding box center [295, 131] width 145 height 152
click at [355, 111] on textarea "When I was 18, I went to [GEOGRAPHIC_DATA] alone for an exchange program. For t…" at bounding box center [295, 131] width 145 height 152
click at [302, 117] on textarea "When I was 18, I went to [GEOGRAPHIC_DATA] alone for an exchange program. For t…" at bounding box center [295, 131] width 145 height 152
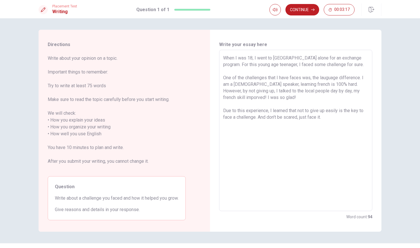
click at [262, 117] on textarea "When I was 18, I went to [GEOGRAPHIC_DATA] alone for an exchange program. For t…" at bounding box center [295, 131] width 145 height 152
click at [314, 116] on textarea "When I was 18, I went to [GEOGRAPHIC_DATA] alone for an exchange program. For t…" at bounding box center [295, 131] width 145 height 152
click at [303, 12] on button "Continue" at bounding box center [302, 9] width 34 height 11
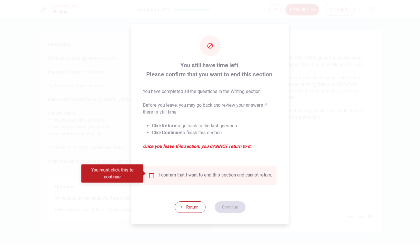
click at [155, 175] on div "I confirm that I want to end this section and cannot return." at bounding box center [210, 175] width 124 height 7
click at [154, 175] on div "I confirm that I want to end this section and cannot return." at bounding box center [210, 175] width 124 height 7
click at [152, 174] on input "You must click this to continue" at bounding box center [151, 175] width 7 height 7
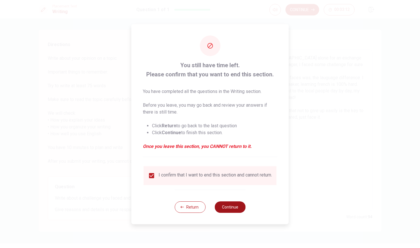
click at [234, 210] on button "Continue" at bounding box center [229, 206] width 31 height 11
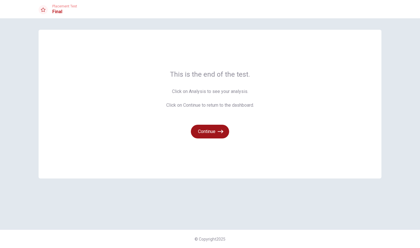
click at [211, 130] on button "Continue" at bounding box center [210, 132] width 38 height 14
